Goal: Browse casually

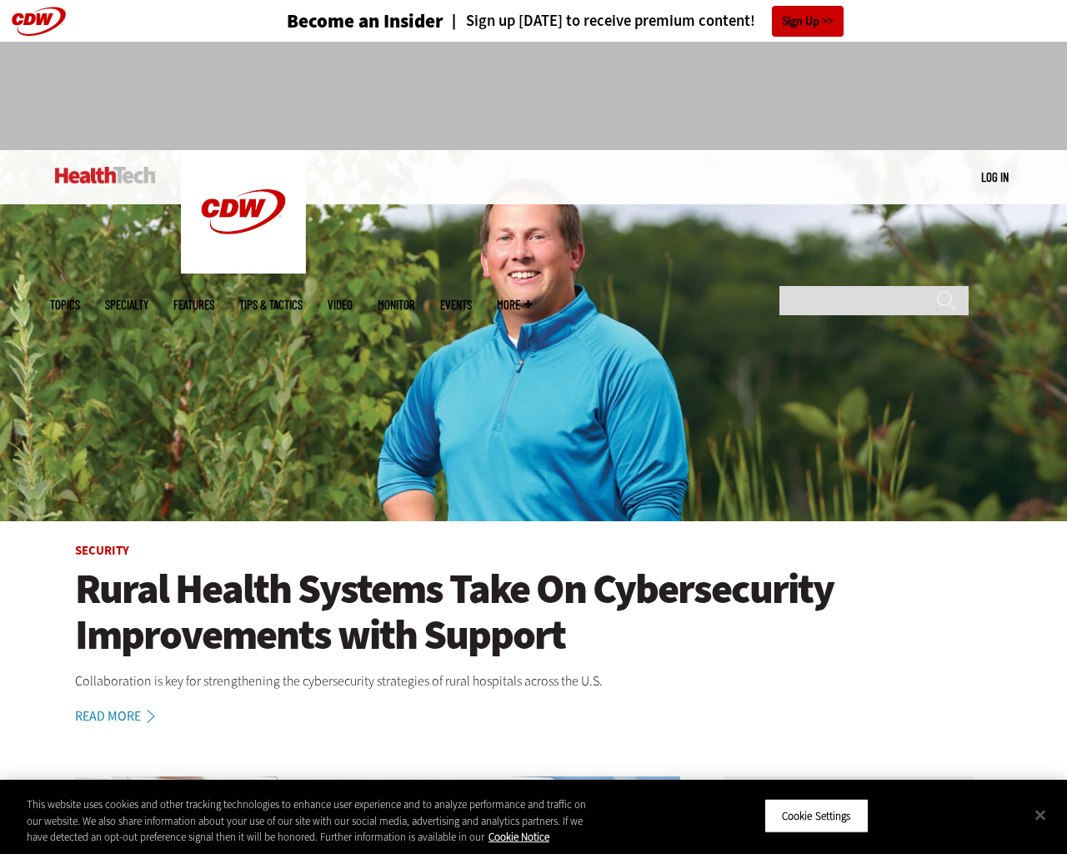
click at [1059, 427] on img at bounding box center [533, 335] width 1067 height 371
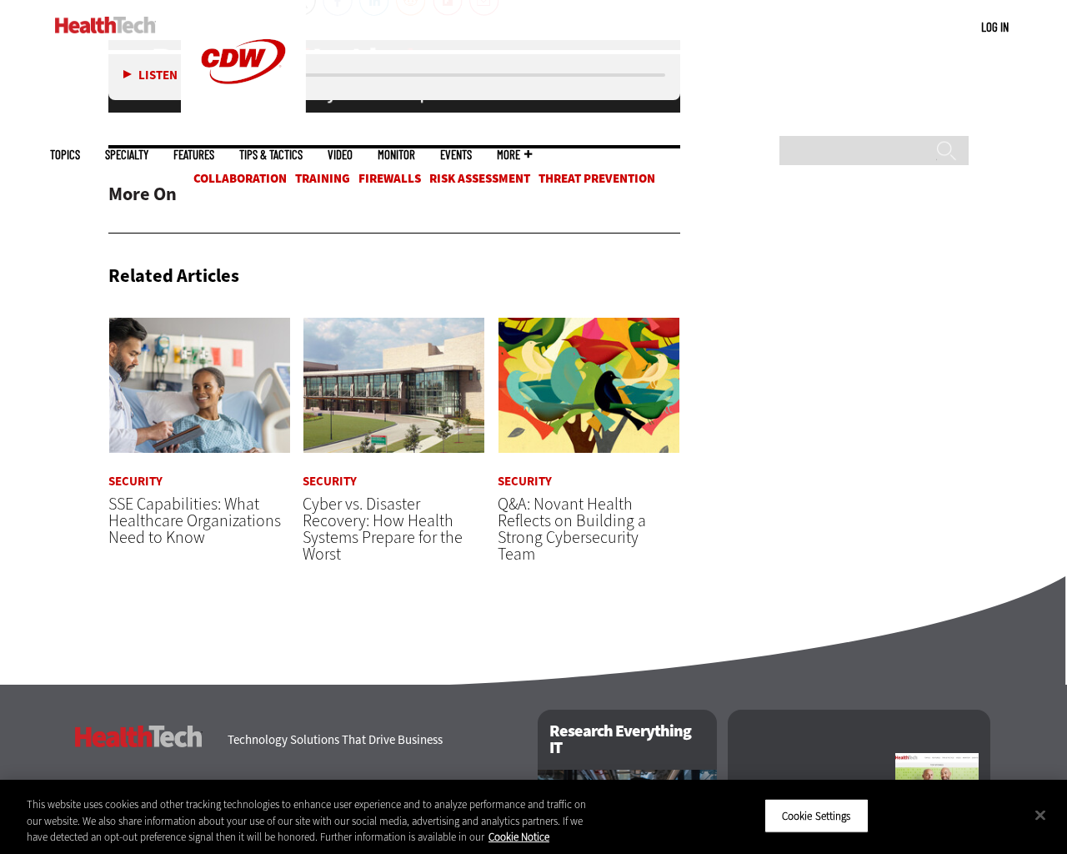
scroll to position [3939, 0]
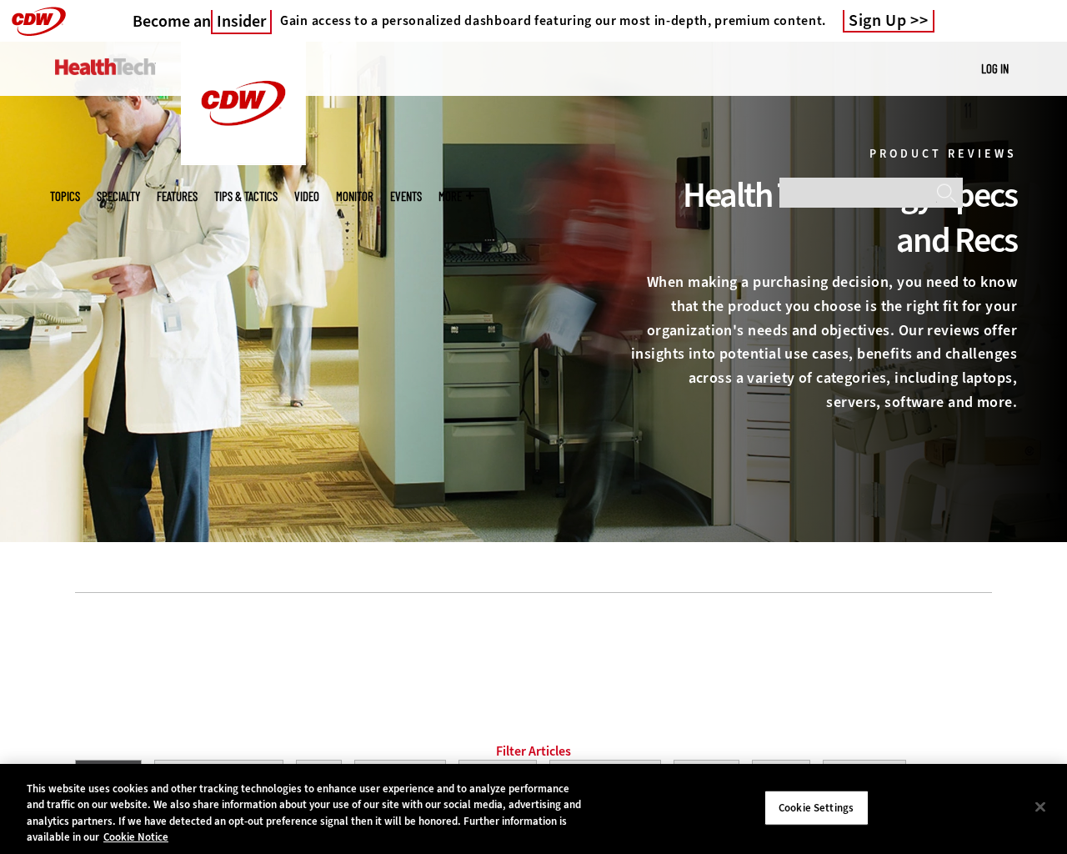
click at [1059, 427] on div at bounding box center [533, 292] width 1067 height 500
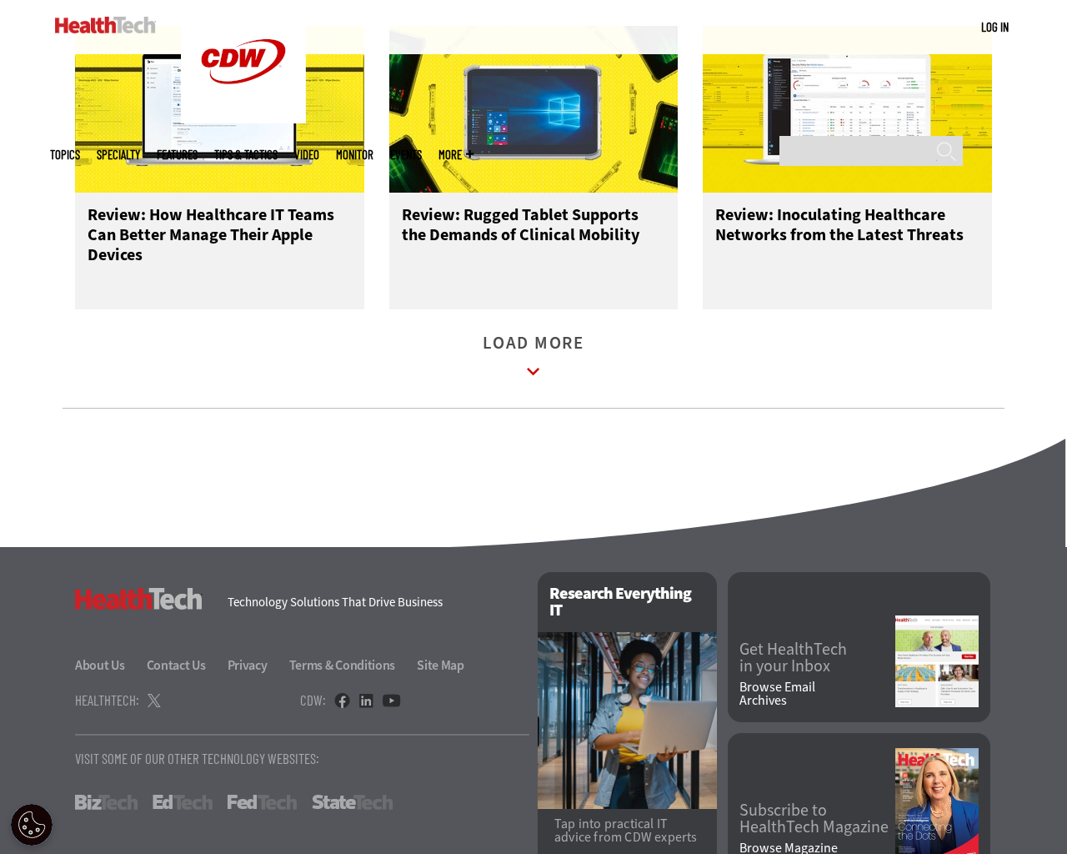
scroll to position [2195, 0]
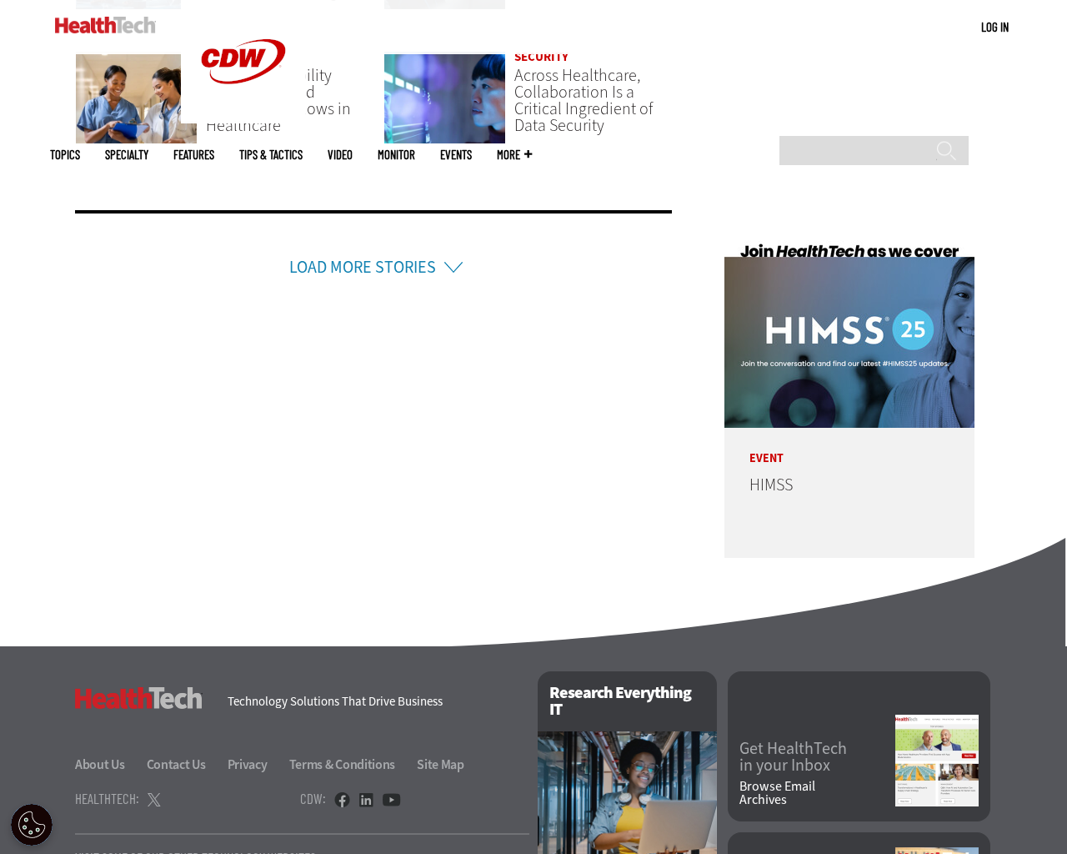
scroll to position [3947, 0]
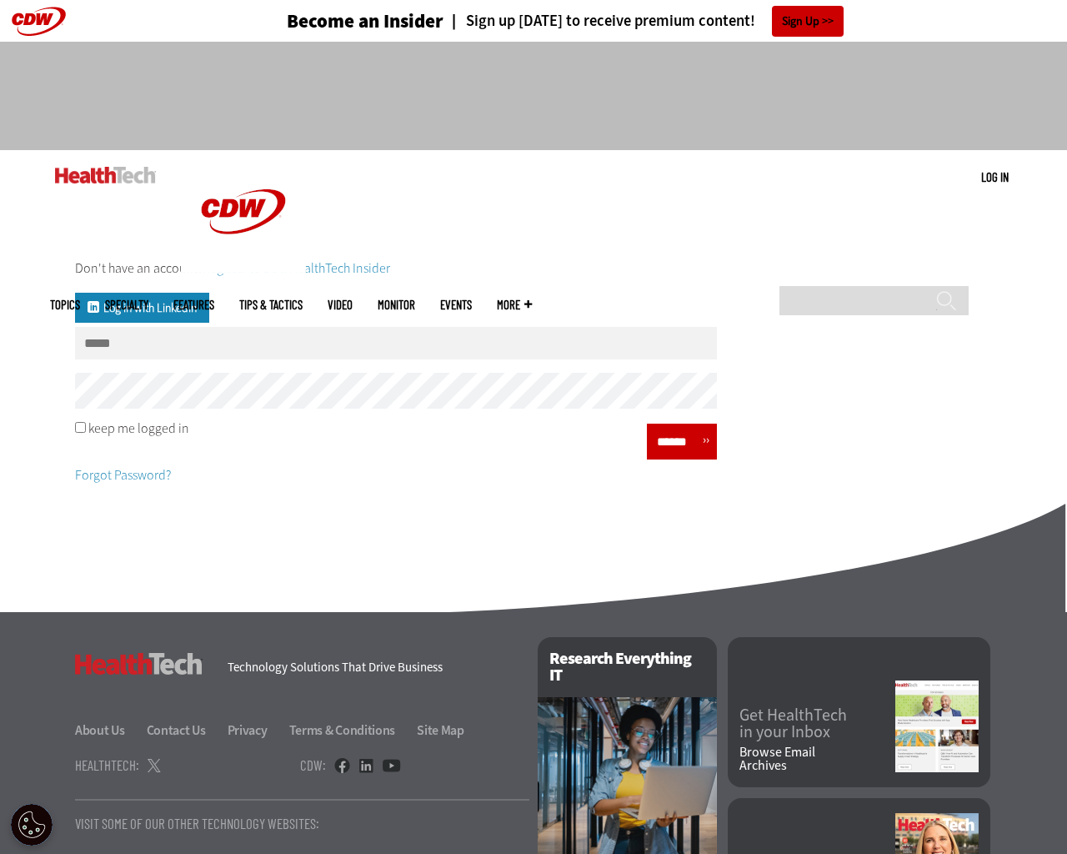
scroll to position [164, 0]
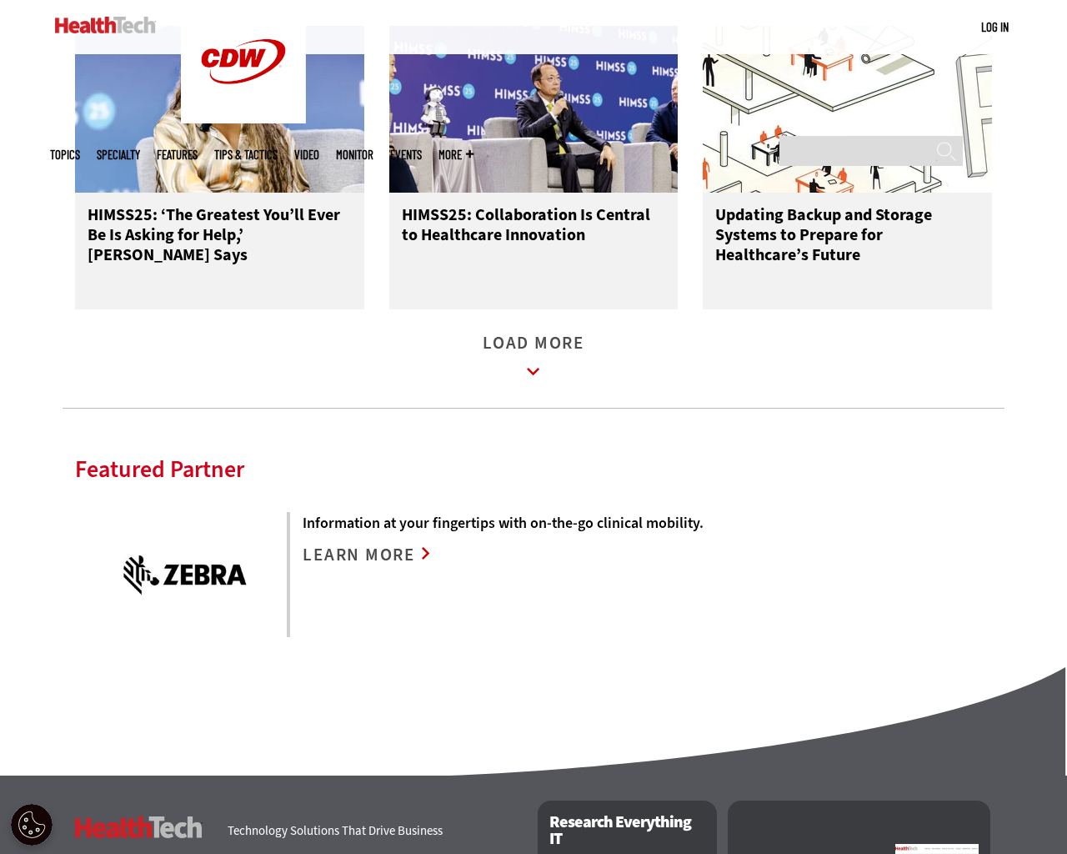
scroll to position [2423, 0]
